Goal: Task Accomplishment & Management: Manage account settings

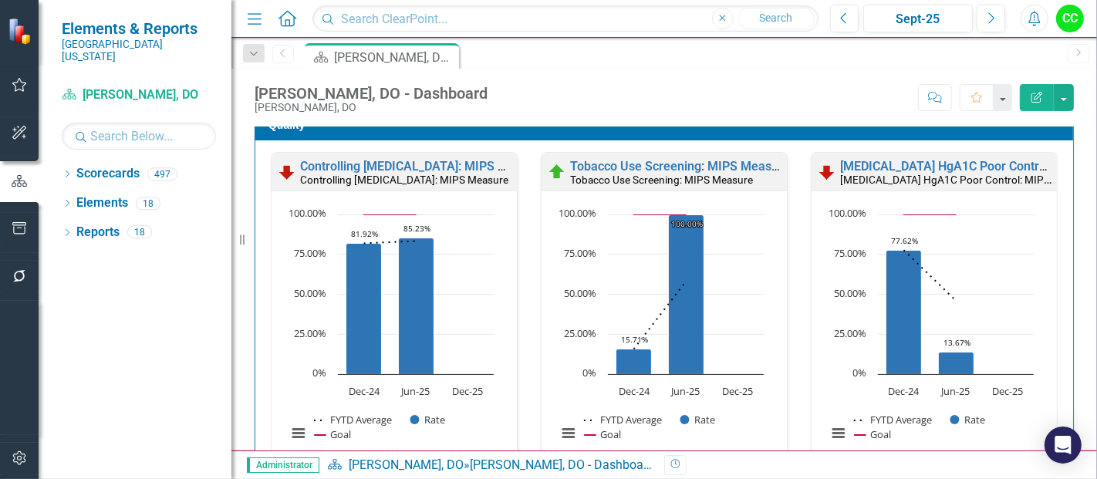
scroll to position [461, 0]
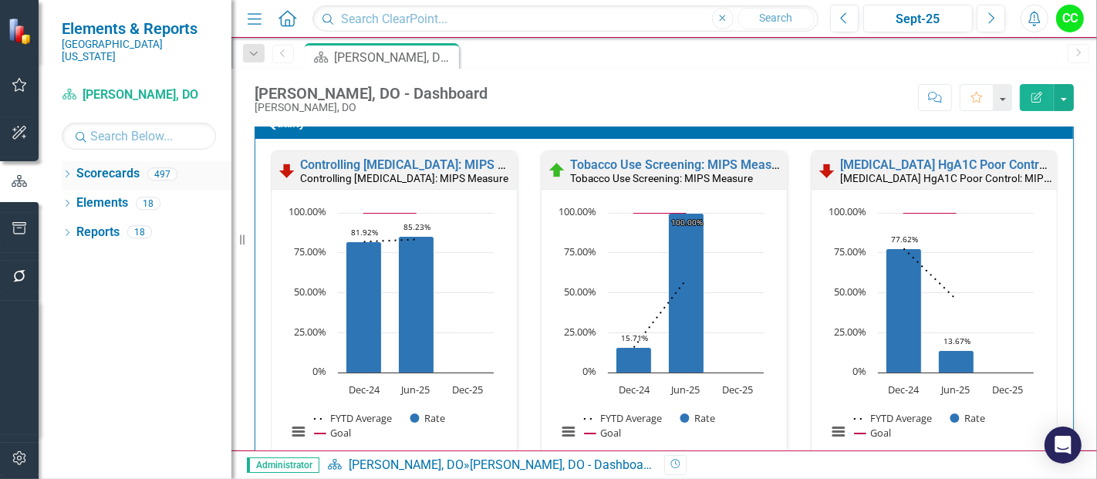
click at [69, 171] on icon "Dropdown" at bounding box center [67, 175] width 11 height 8
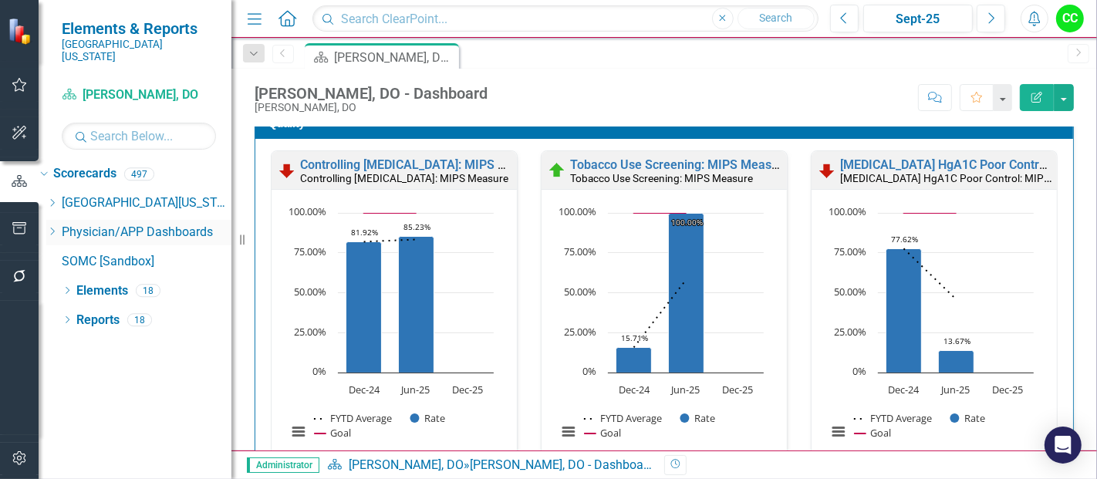
click at [58, 226] on div "Dropdown" at bounding box center [52, 232] width 12 height 13
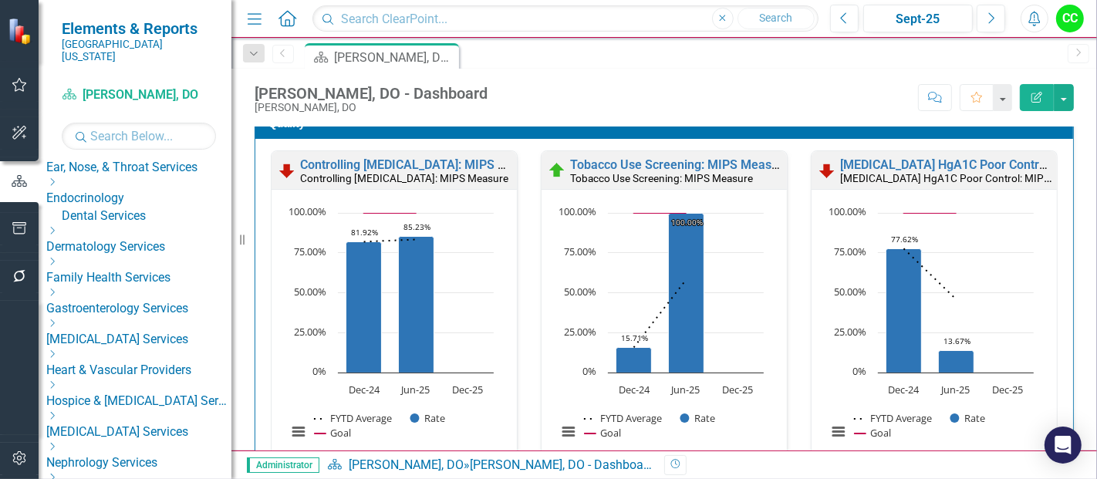
scroll to position [197, 0]
click at [58, 256] on icon "Dropdown" at bounding box center [52, 260] width 12 height 9
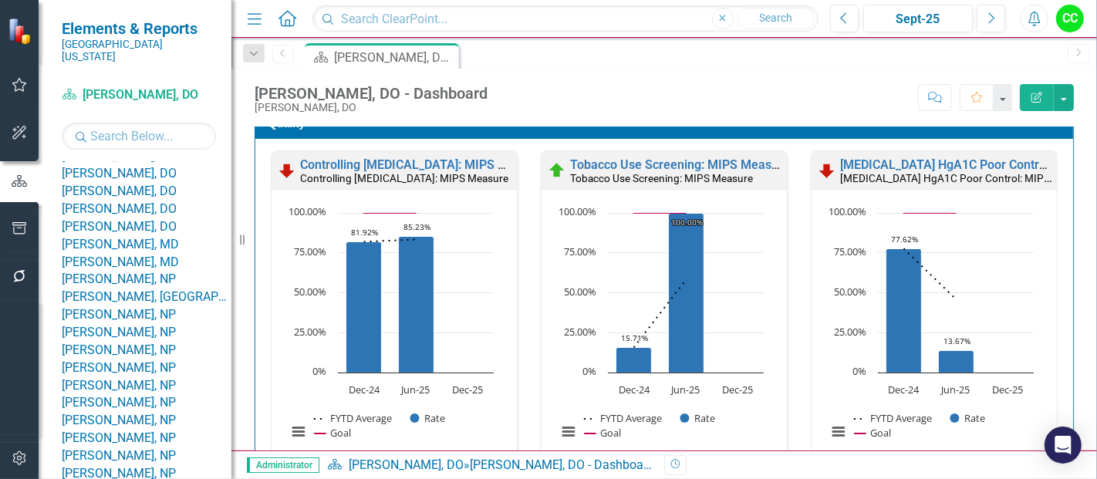
scroll to position [562, 0]
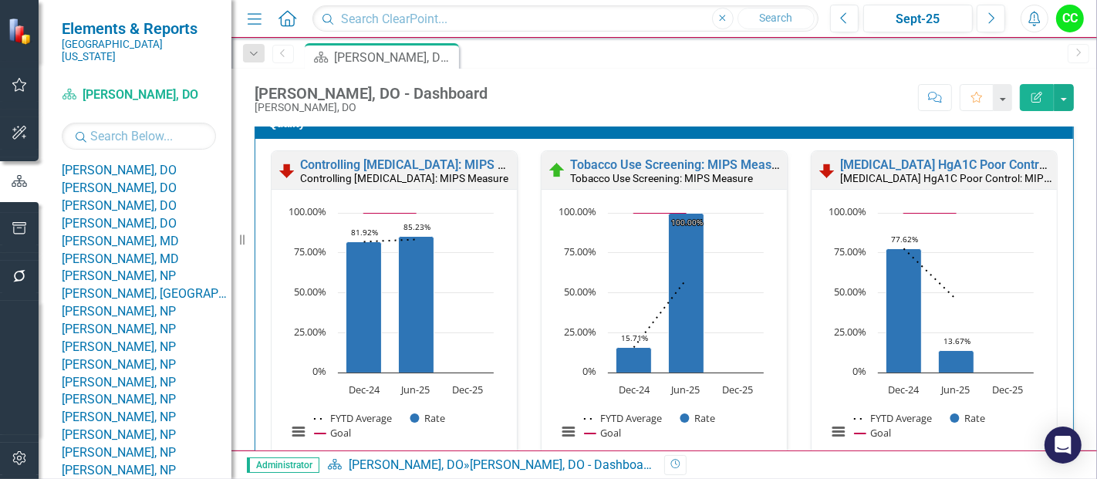
click at [171, 92] on link "[PERSON_NAME], DO" at bounding box center [147, 83] width 170 height 18
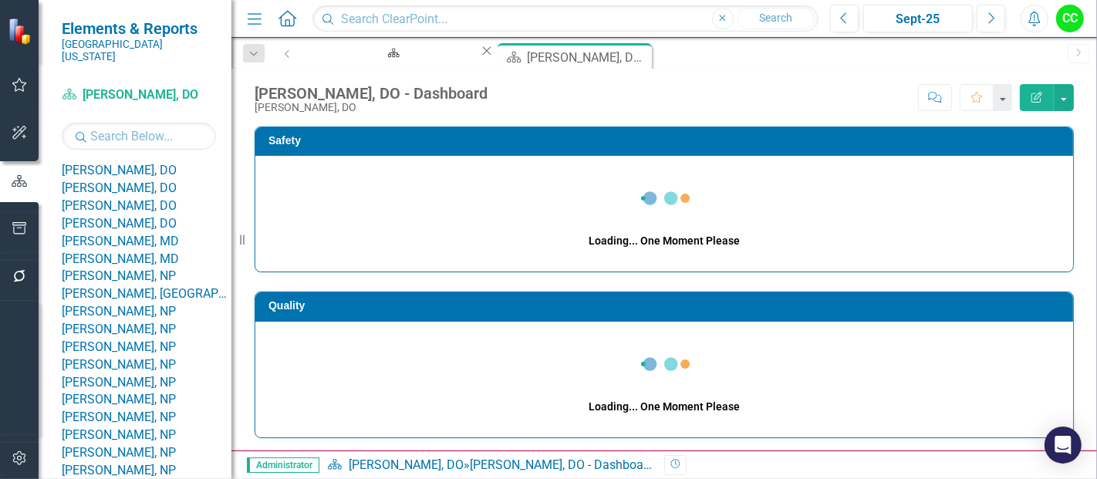
click at [479, 54] on icon "Close" at bounding box center [486, 51] width 15 height 12
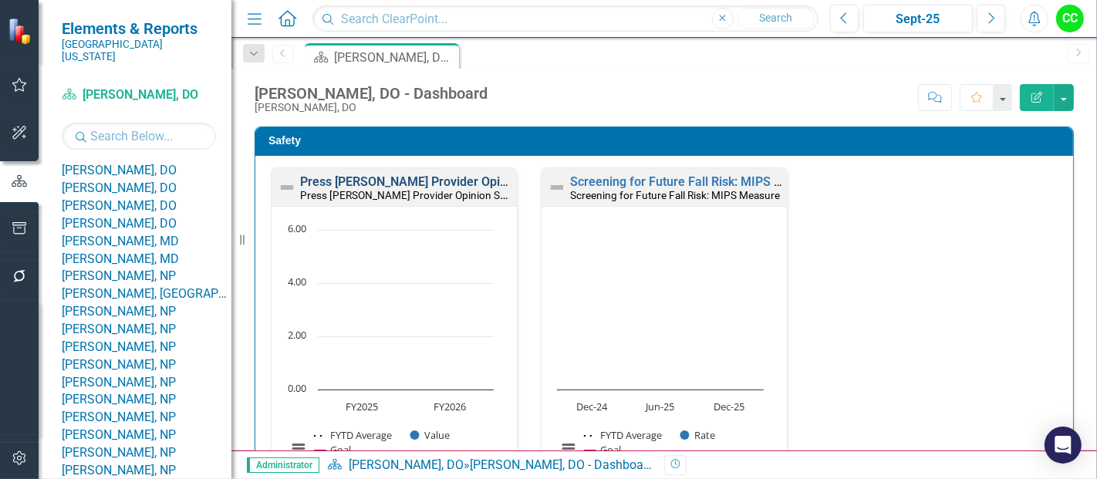
click at [415, 181] on link "Press [PERSON_NAME] Provider Opinion Survey: Safety Survey Results" at bounding box center [497, 181] width 394 height 15
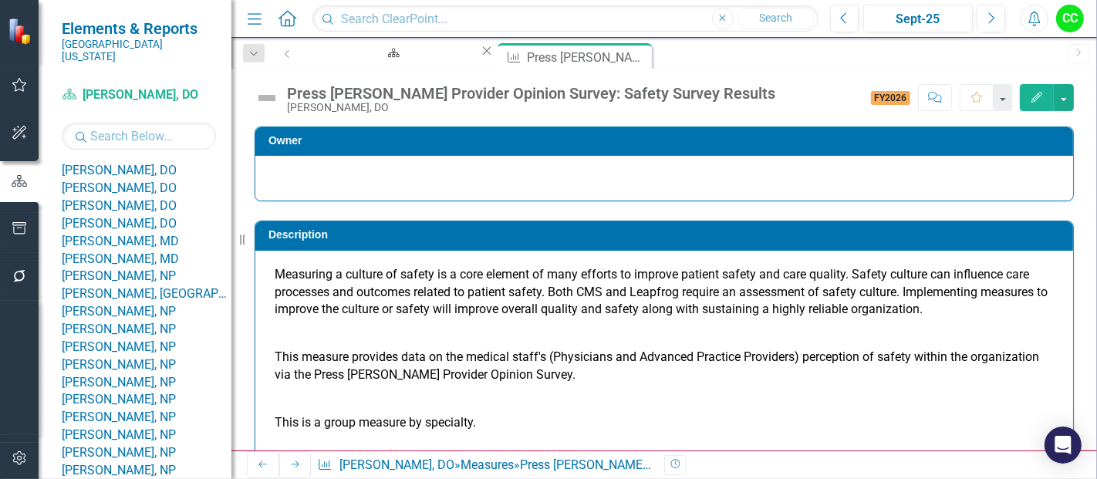
scroll to position [1144, 0]
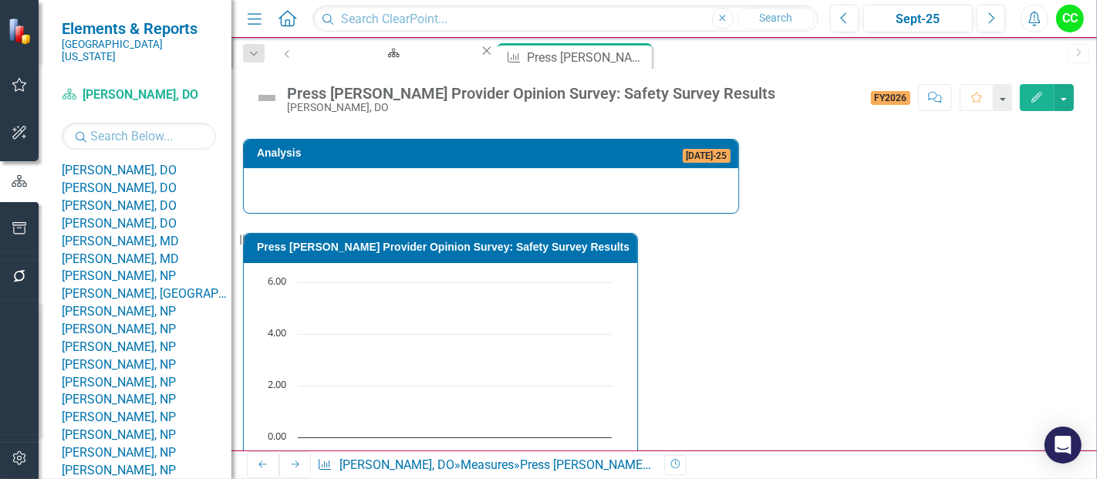
click at [633, 56] on icon "Close" at bounding box center [640, 55] width 15 height 12
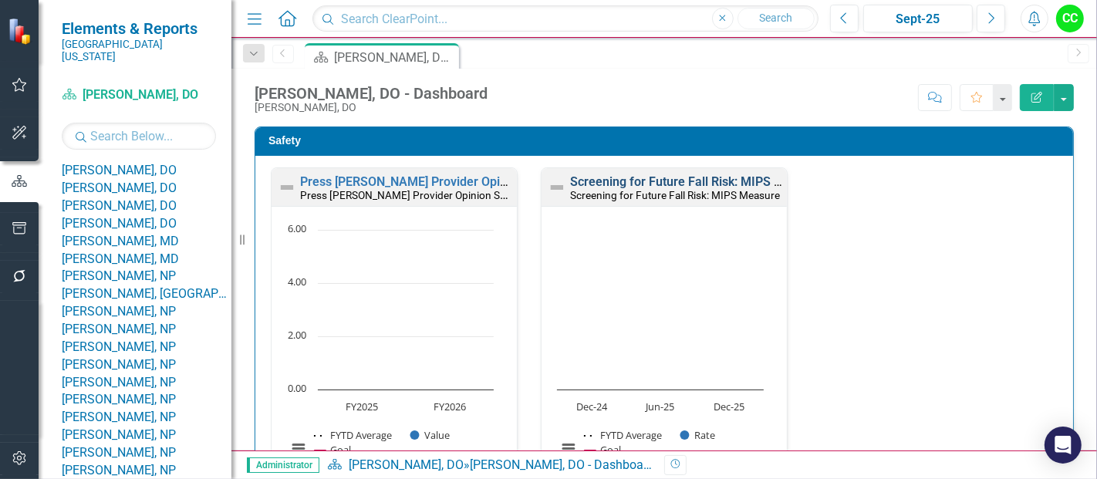
click at [663, 181] on link "Screening for Future Fall Risk: MIPS Measure" at bounding box center [696, 181] width 253 height 15
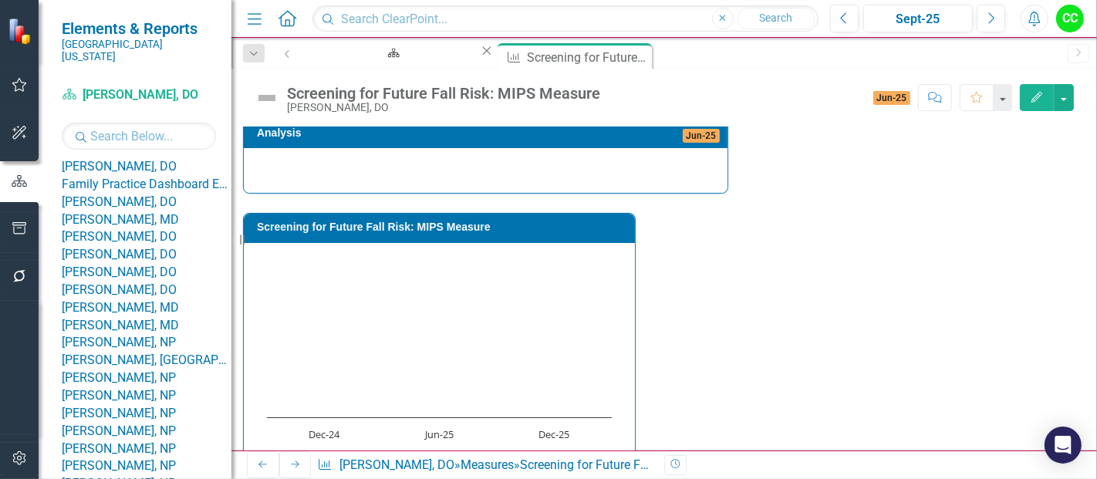
scroll to position [493, 0]
click at [140, 143] on link "[PERSON_NAME], DO" at bounding box center [147, 134] width 170 height 18
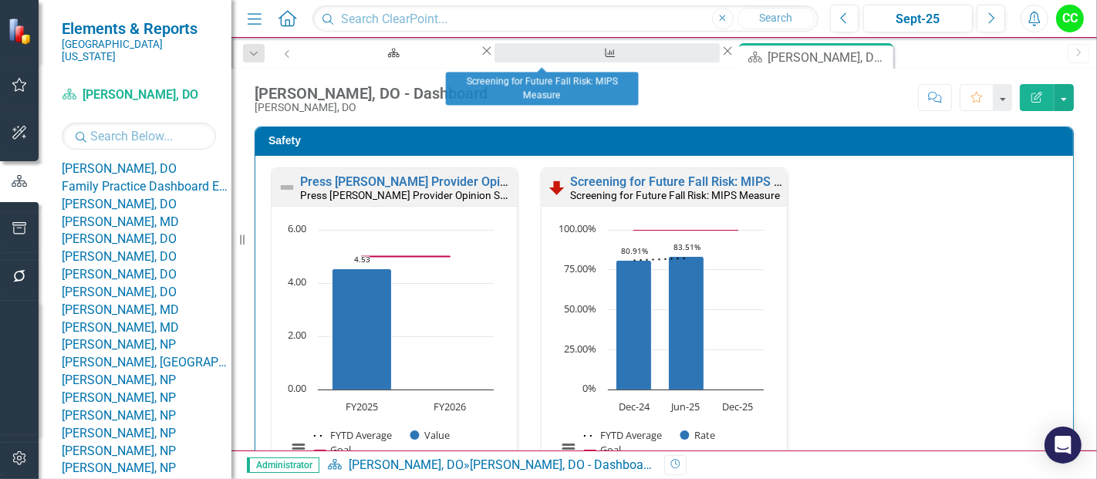
click at [544, 58] on div "Screening for Future Fall Risk: MIPS Measure" at bounding box center [608, 67] width 198 height 19
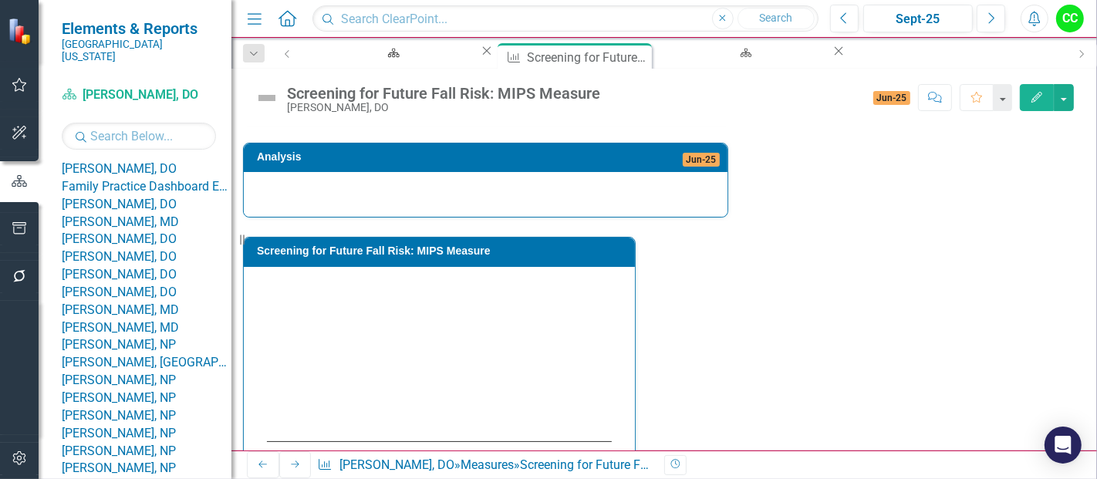
scroll to position [610, 0]
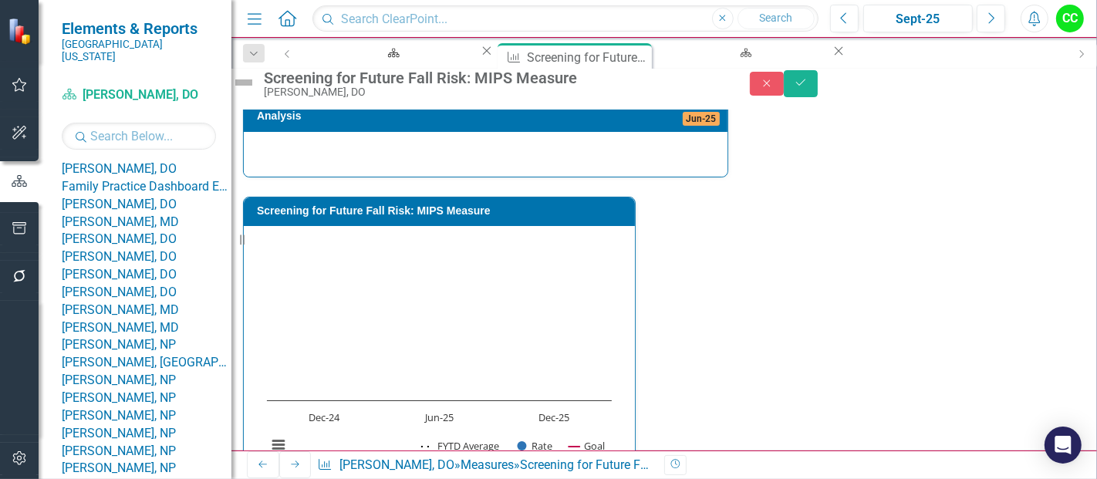
type textarea "100"
click at [1030, 87] on div "Close Save" at bounding box center [923, 83] width 347 height 27
click at [808, 86] on icon "Save" at bounding box center [801, 82] width 14 height 11
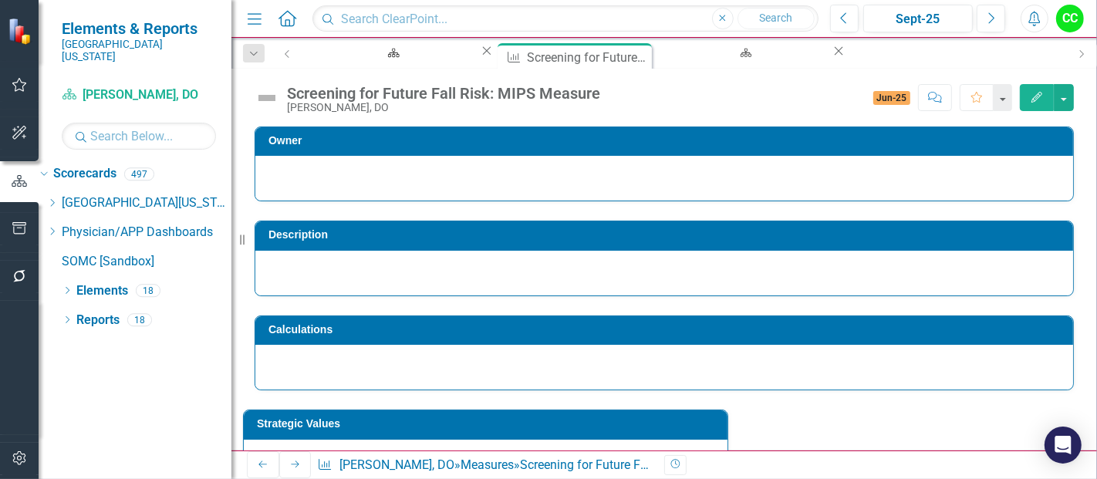
click at [831, 53] on icon "Close" at bounding box center [838, 51] width 15 height 12
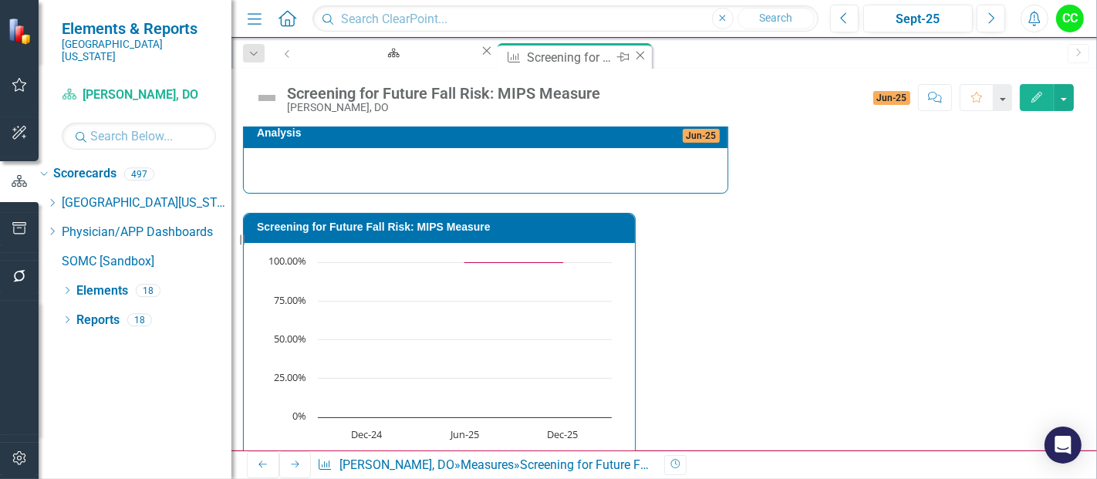
click at [637, 56] on icon at bounding box center [641, 55] width 8 height 8
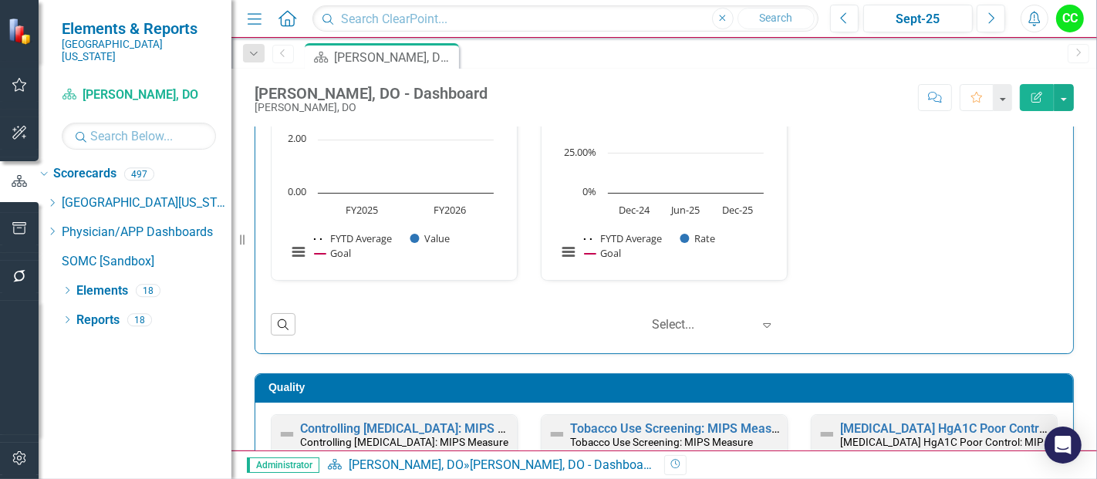
scroll to position [458, 0]
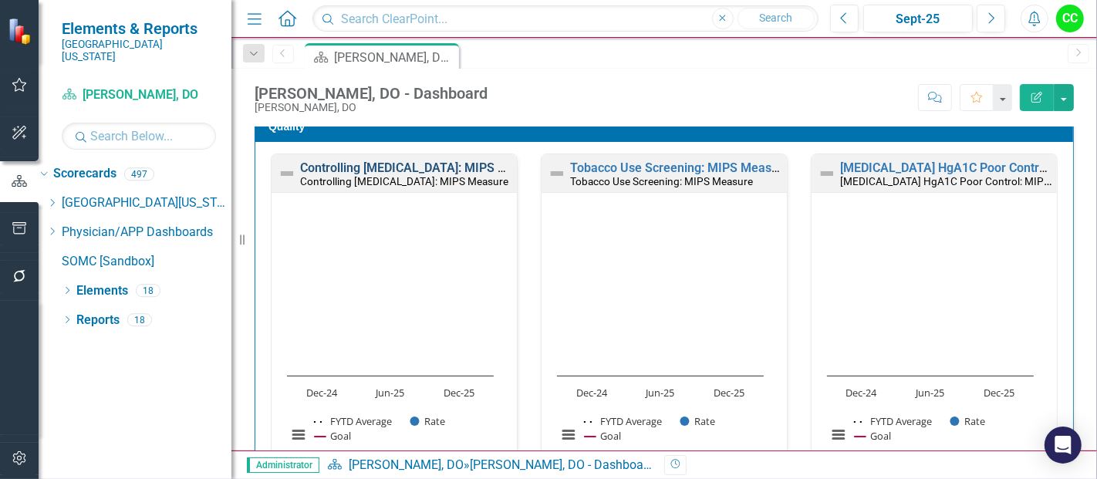
click at [403, 161] on link "Controlling [MEDICAL_DATA]: MIPS Measure" at bounding box center [423, 168] width 247 height 15
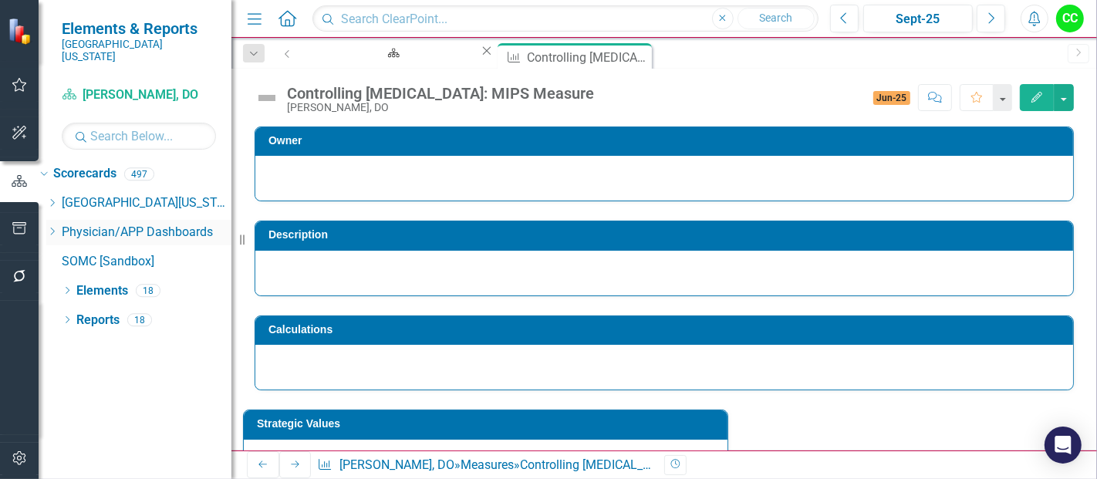
click at [58, 227] on icon "Dropdown" at bounding box center [52, 231] width 12 height 9
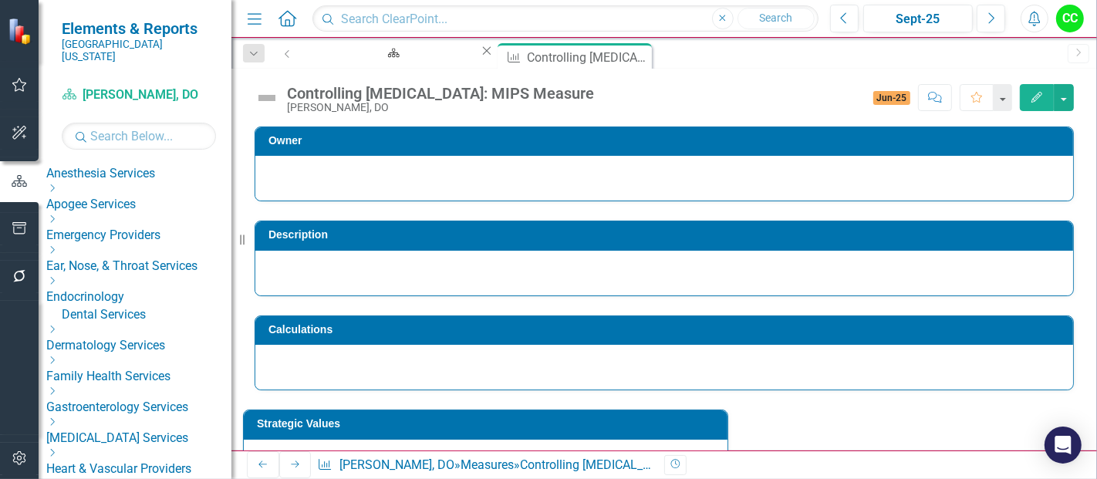
scroll to position [145, 0]
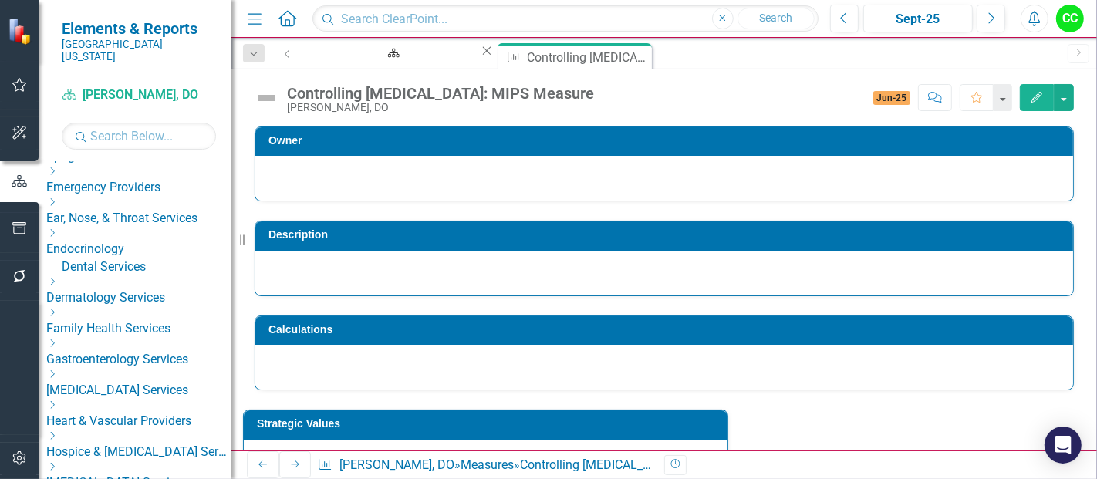
click at [55, 309] on icon at bounding box center [53, 313] width 4 height 8
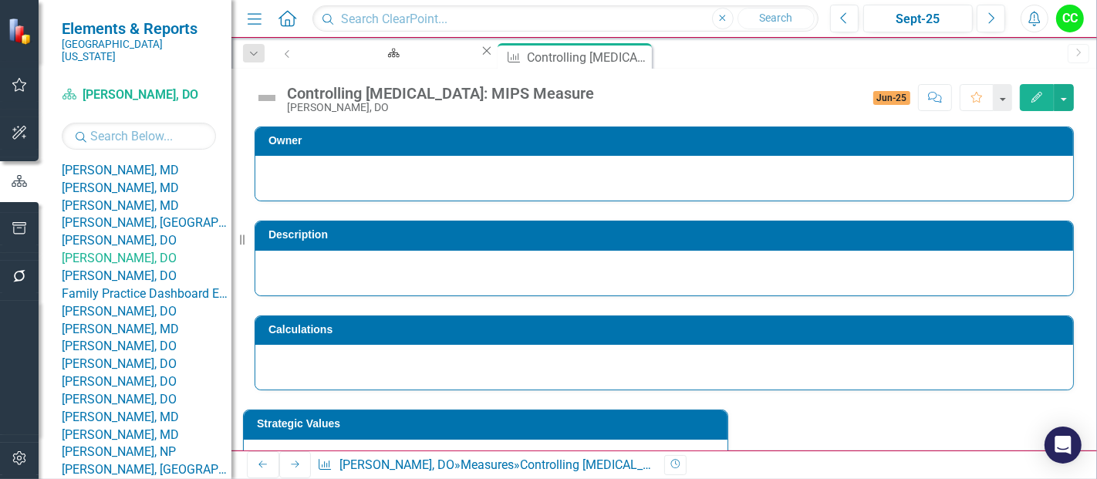
scroll to position [426, 0]
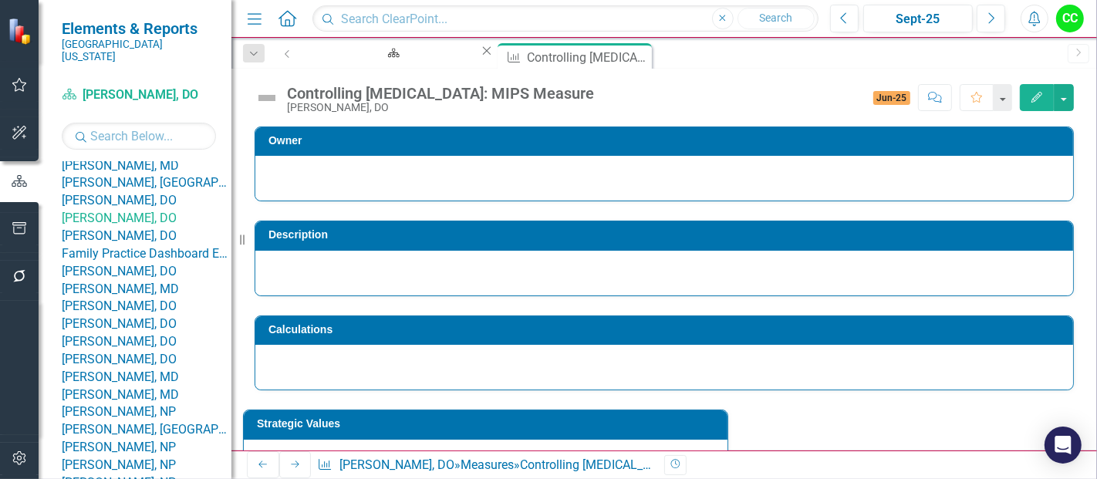
click at [163, 210] on link "[PERSON_NAME], DO" at bounding box center [147, 201] width 170 height 18
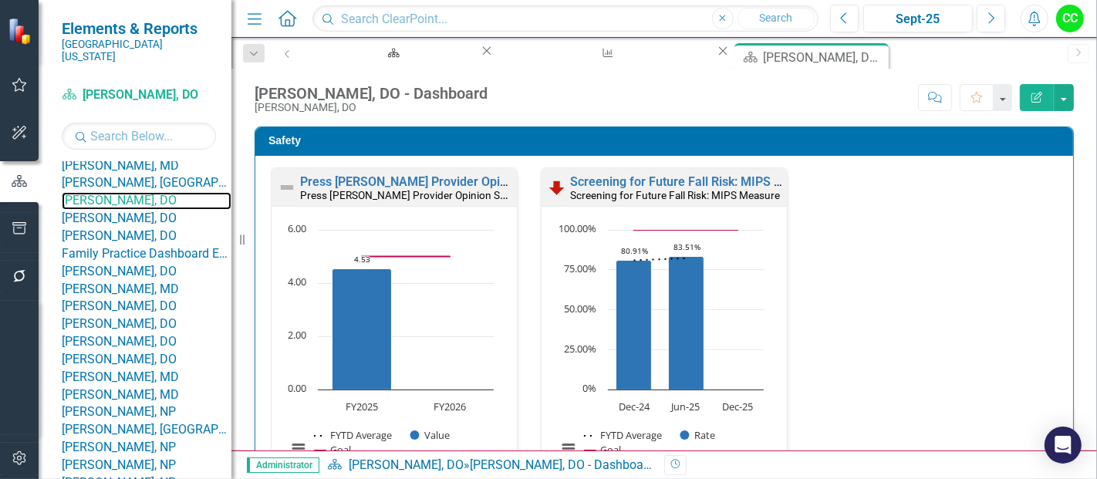
scroll to position [350, 0]
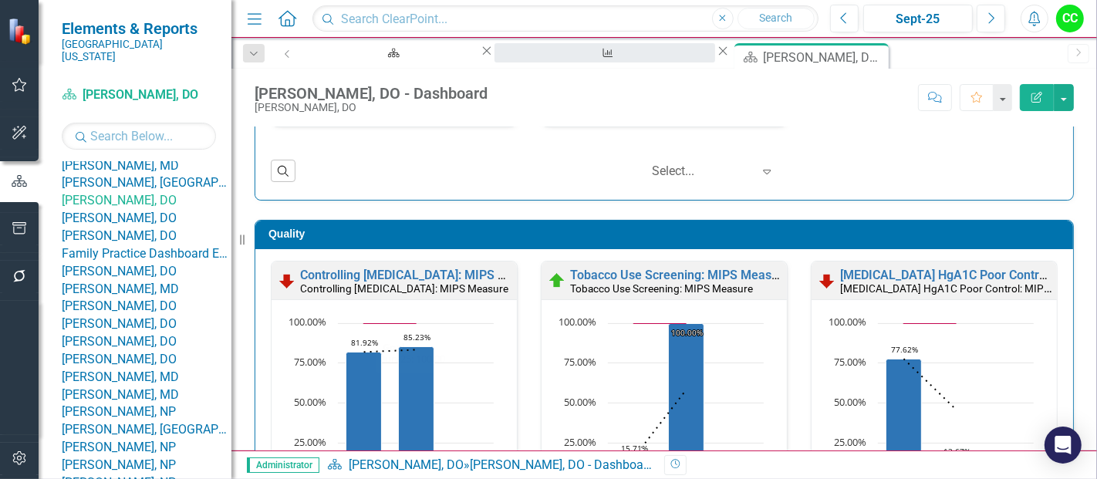
click at [536, 58] on div "Controlling [MEDICAL_DATA]: MIPS Measure" at bounding box center [605, 67] width 193 height 19
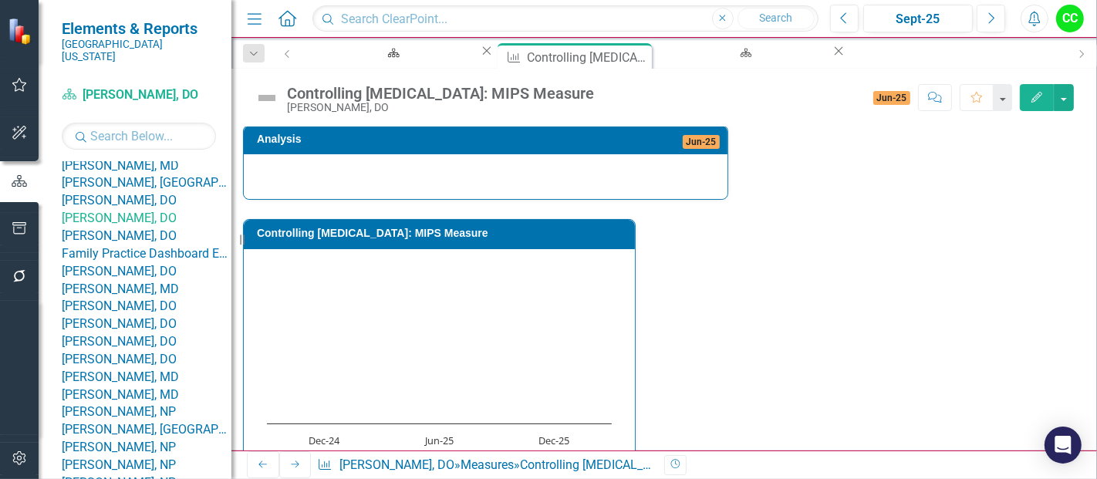
scroll to position [624, 0]
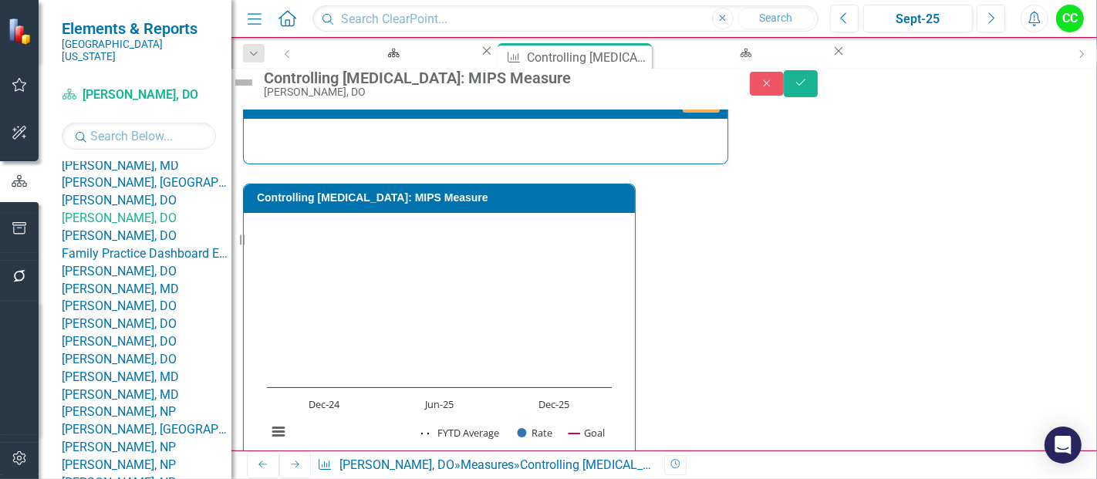
type textarea "100"
click at [818, 97] on button "Save" at bounding box center [801, 83] width 34 height 27
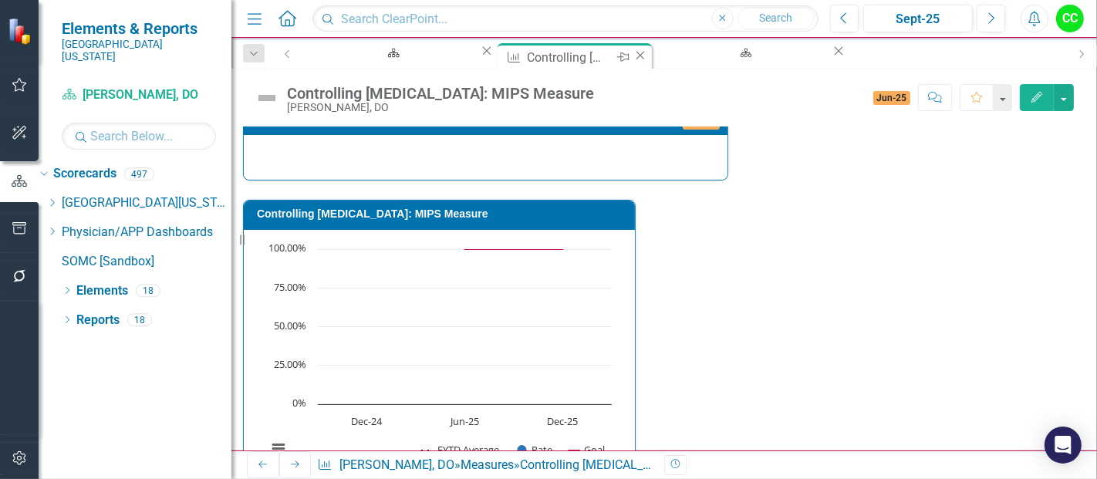
click at [633, 56] on icon "Close" at bounding box center [640, 55] width 15 height 12
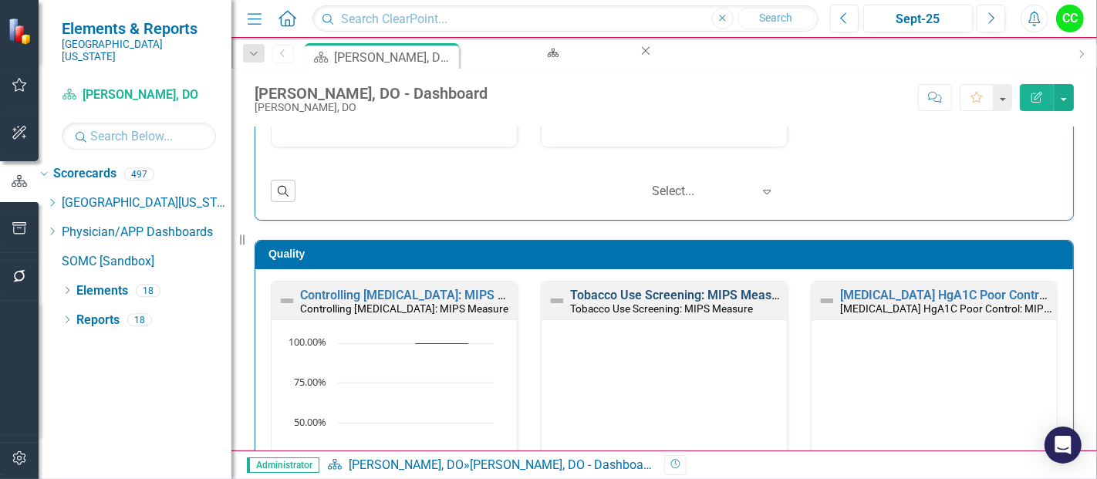
scroll to position [373, 0]
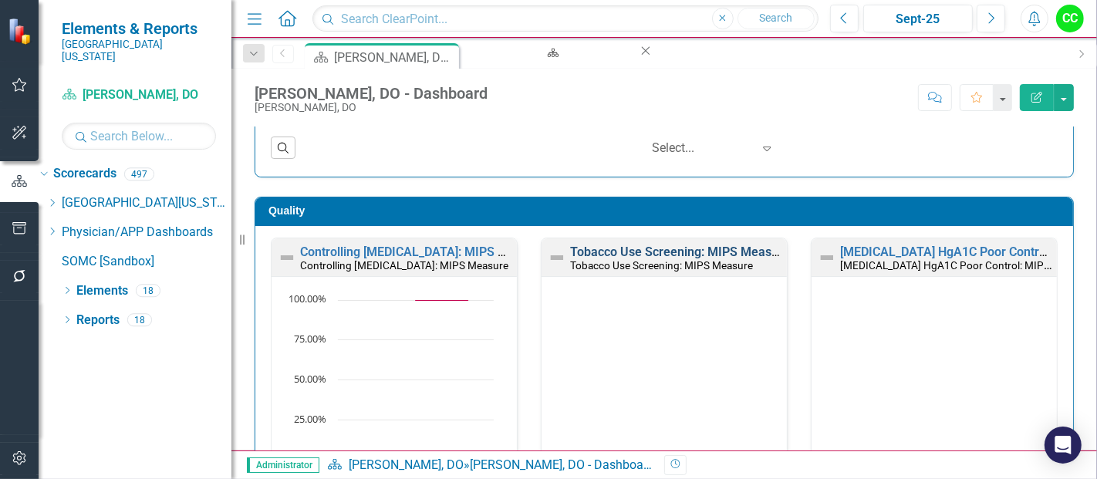
click at [660, 251] on link "Tobacco Use Screening: MIPS Measure" at bounding box center [680, 252] width 220 height 15
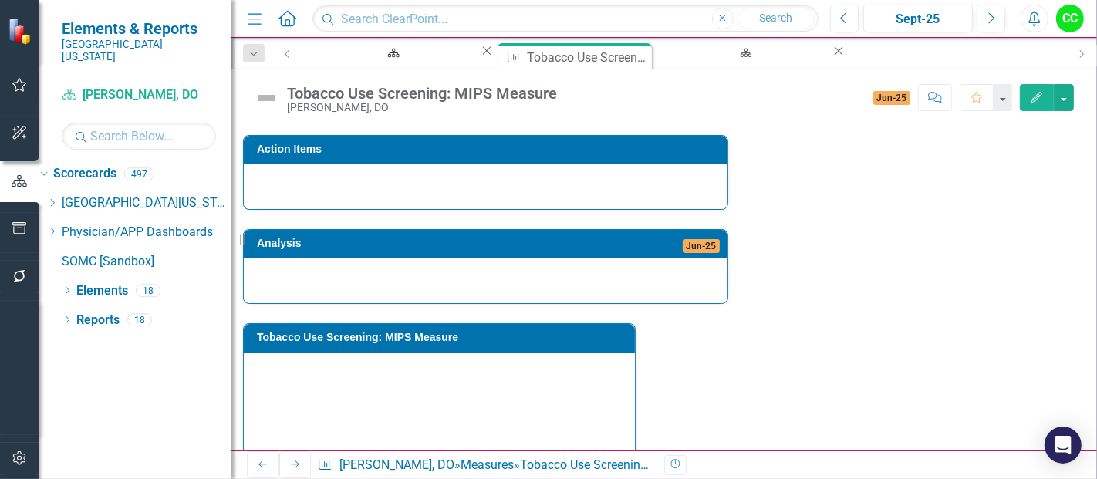
scroll to position [624, 0]
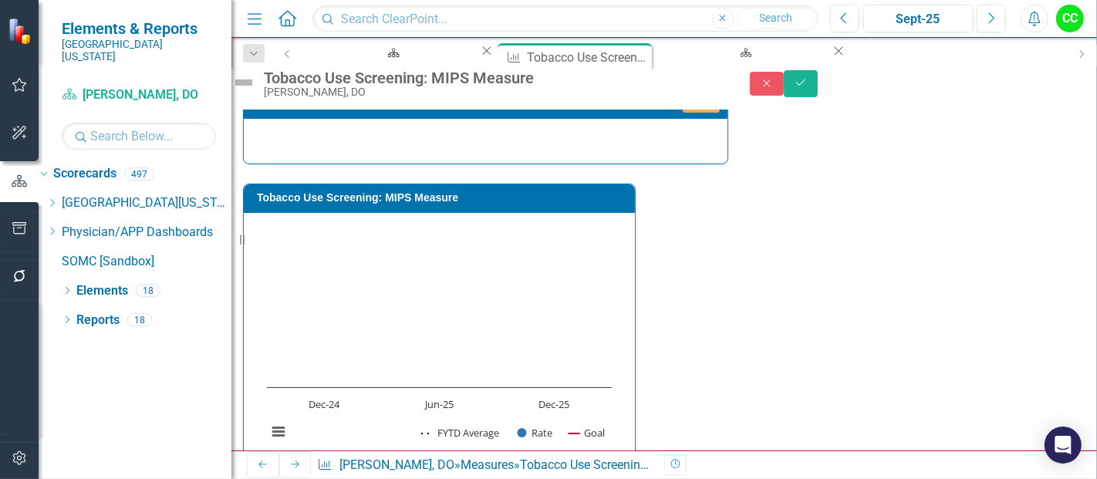
type textarea "100"
click at [818, 80] on button "Save" at bounding box center [801, 83] width 34 height 27
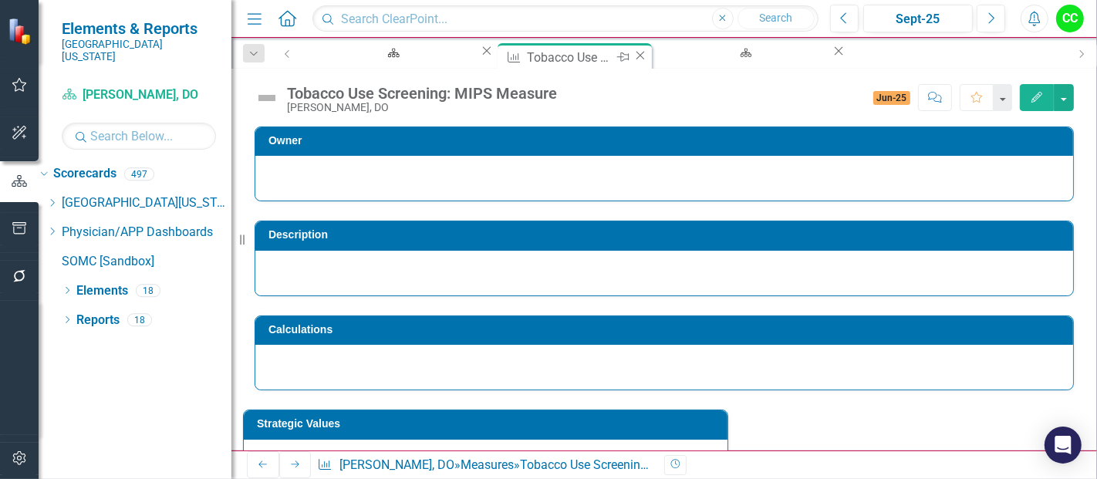
click at [633, 57] on icon "Close" at bounding box center [640, 55] width 15 height 12
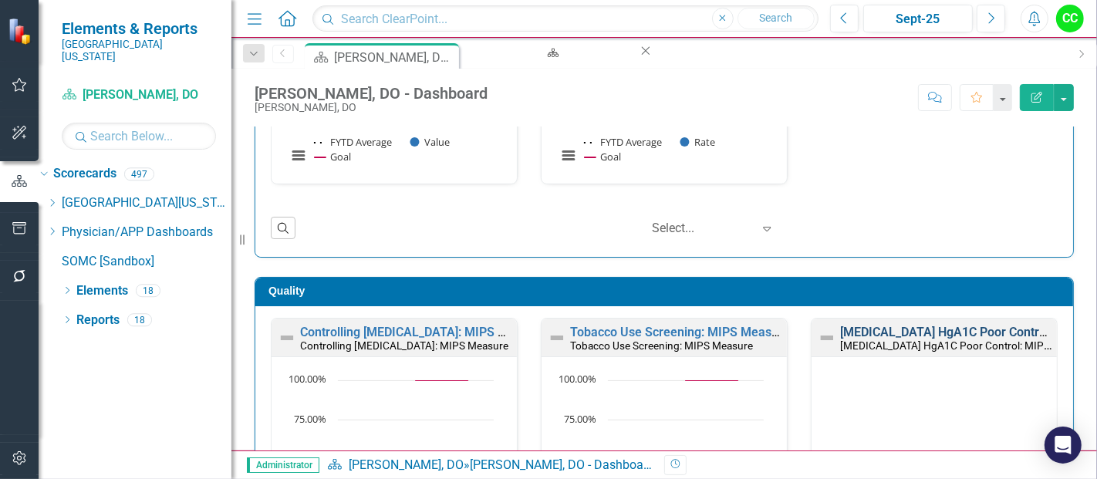
scroll to position [465, 0]
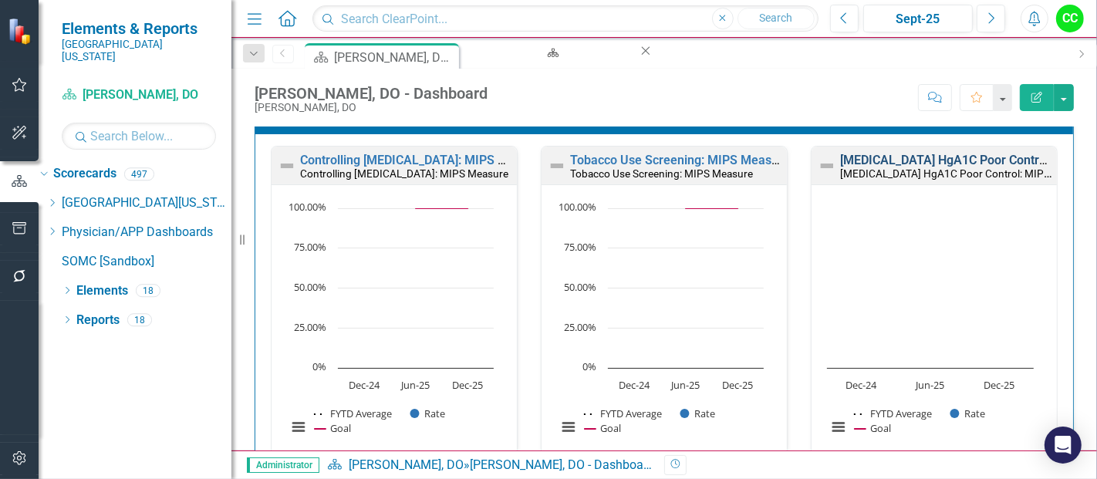
click at [866, 161] on link "[MEDICAL_DATA] HgA1C Poor Control: MIPS Measure" at bounding box center [989, 160] width 298 height 15
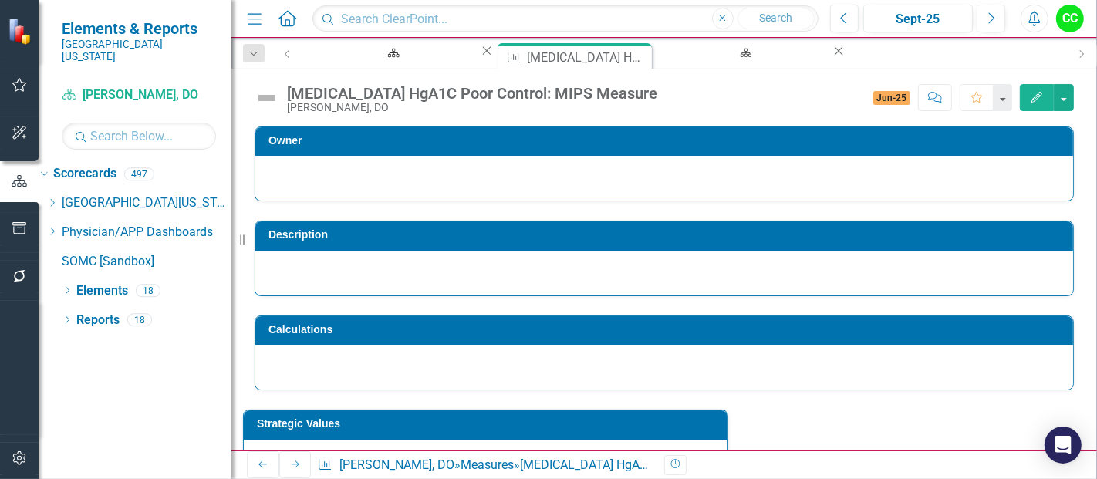
scroll to position [610, 0]
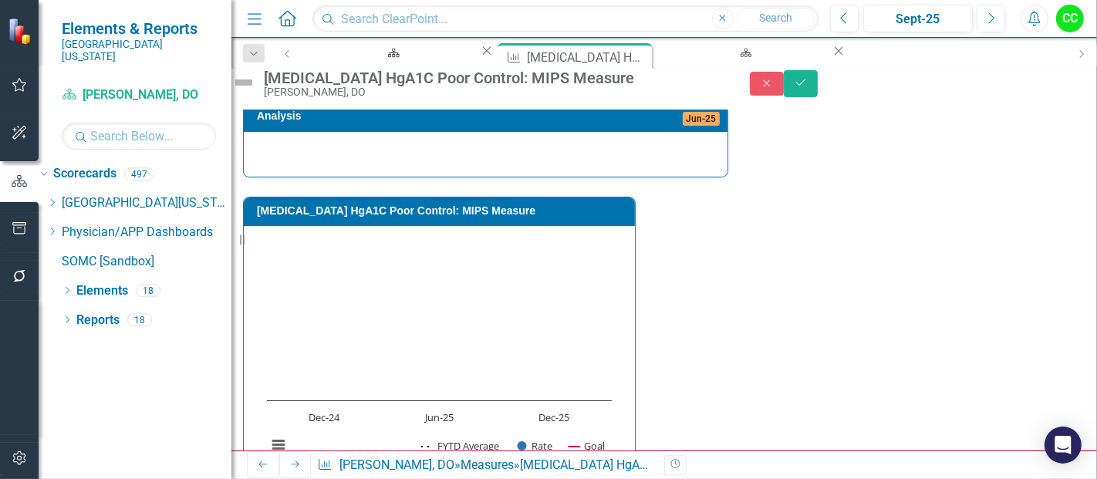
type textarea "100"
click at [818, 83] on button "Save" at bounding box center [801, 83] width 34 height 27
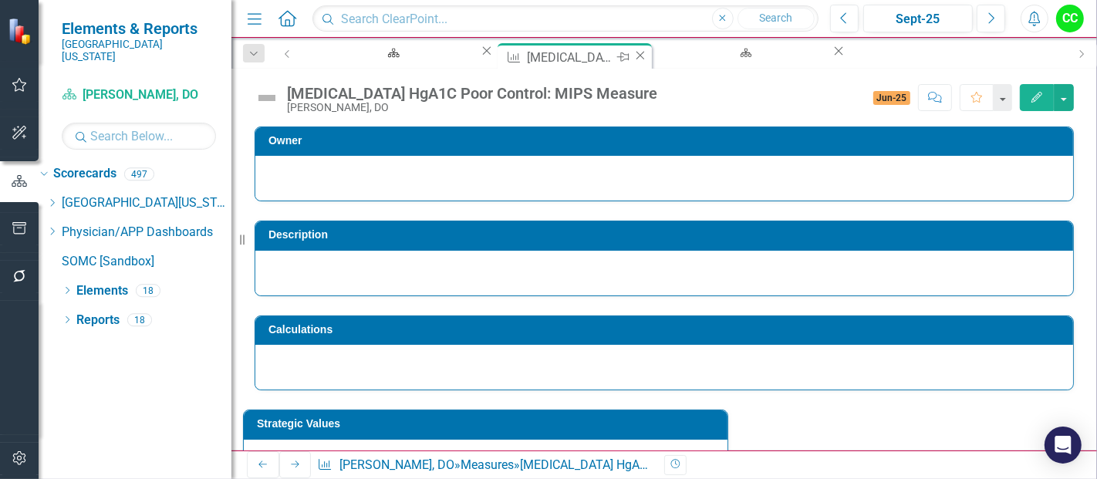
click at [633, 53] on icon "Close" at bounding box center [640, 55] width 15 height 12
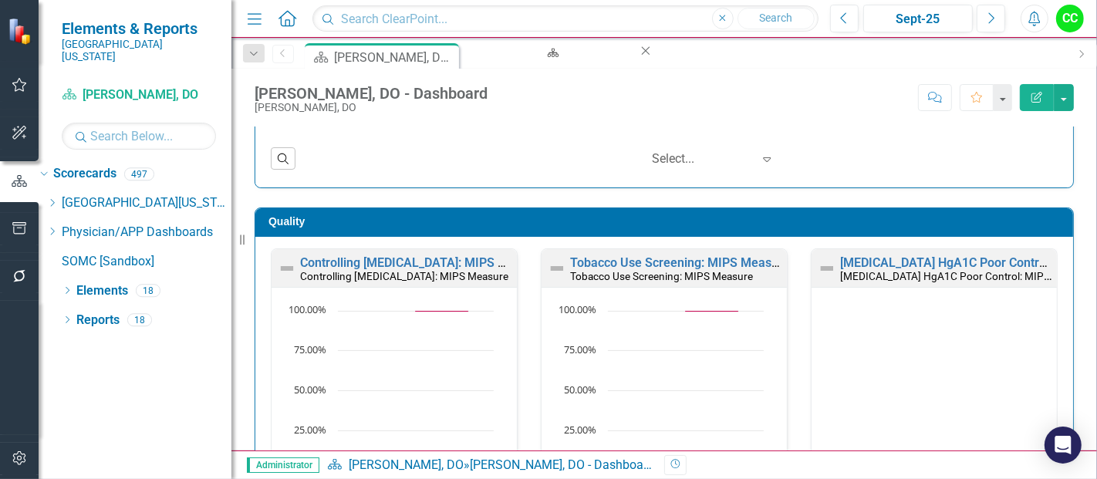
scroll to position [492, 0]
